Goal: Navigation & Orientation: Go to known website

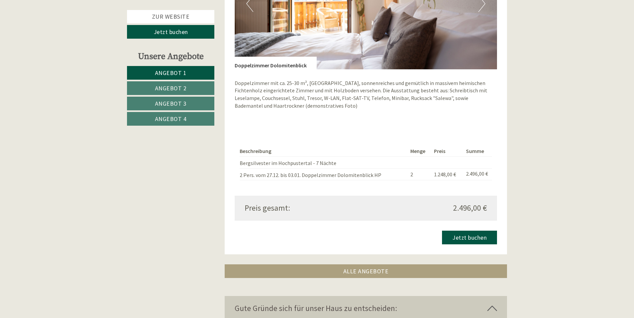
scroll to position [1666, 0]
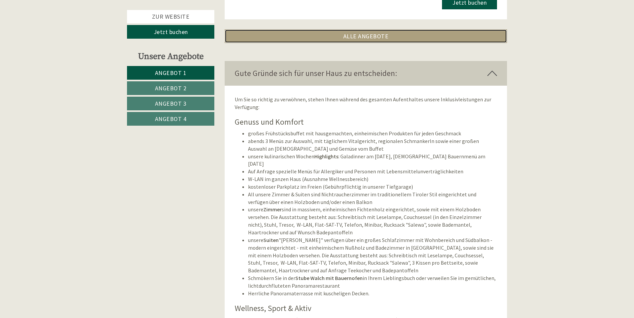
click at [361, 35] on link "ALLE ANGEBOTE" at bounding box center [366, 36] width 283 height 14
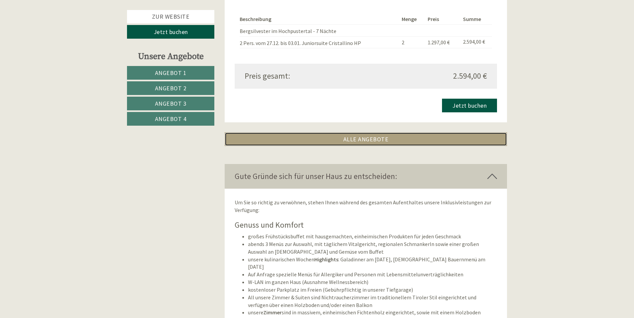
scroll to position [2258, 0]
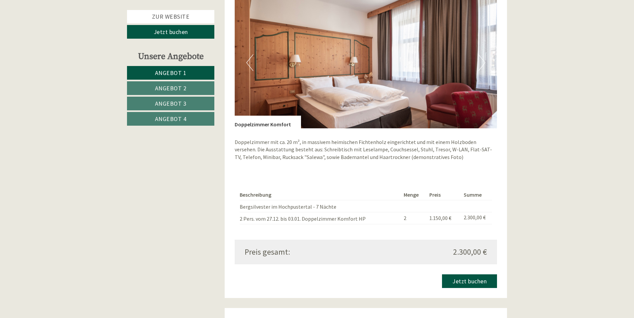
scroll to position [700, 0]
drag, startPoint x: 401, startPoint y: 217, endPoint x: 404, endPoint y: 222, distance: 6.1
click at [404, 222] on td "2" at bounding box center [414, 218] width 26 height 12
drag, startPoint x: 404, startPoint y: 222, endPoint x: 364, endPoint y: 232, distance: 41.1
click at [364, 232] on div "Beschreibung Menge Preis Summe Bergsilvester im Hochpustertal - 7 Nächte 2 Pers…" at bounding box center [366, 206] width 263 height 65
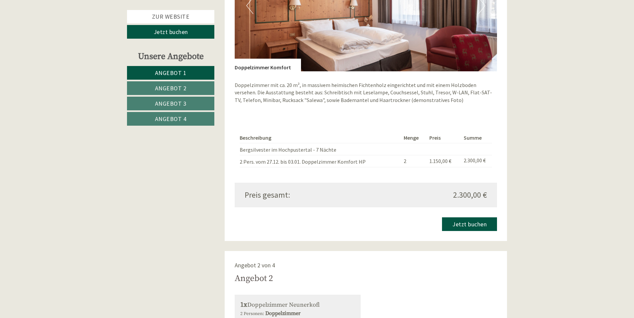
scroll to position [680, 0]
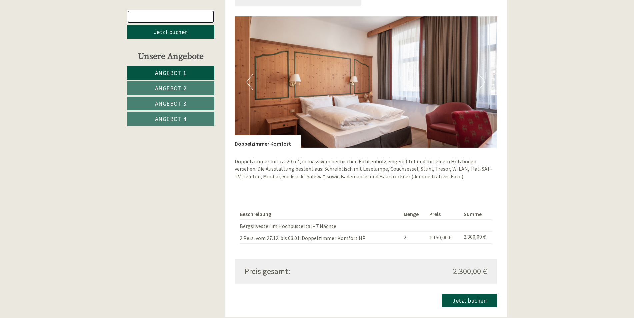
click at [182, 17] on link "Zur Website" at bounding box center [170, 16] width 87 height 13
